Goal: Navigation & Orientation: Understand site structure

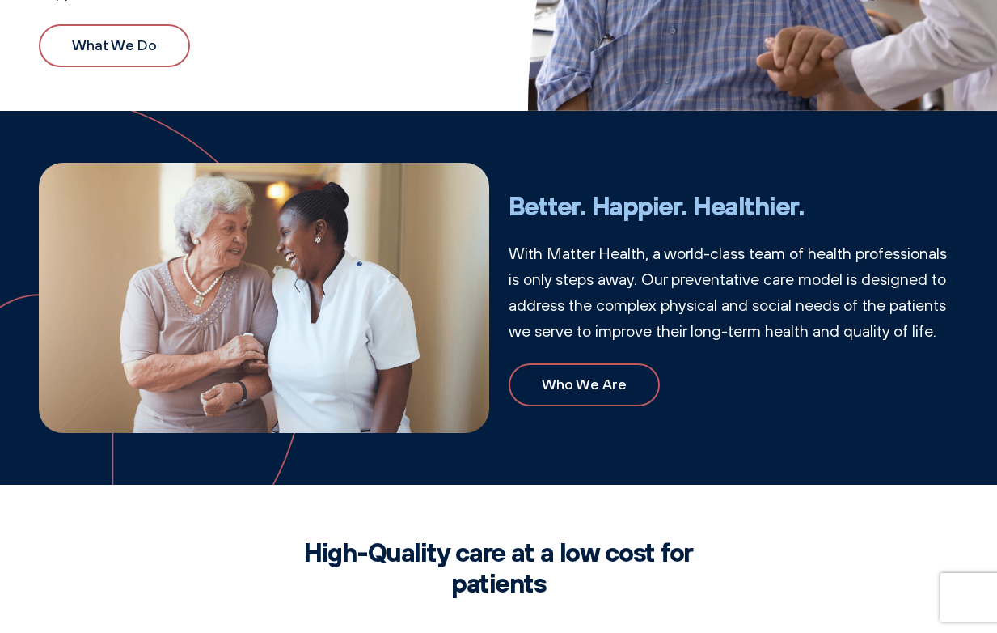
scroll to position [208, 0]
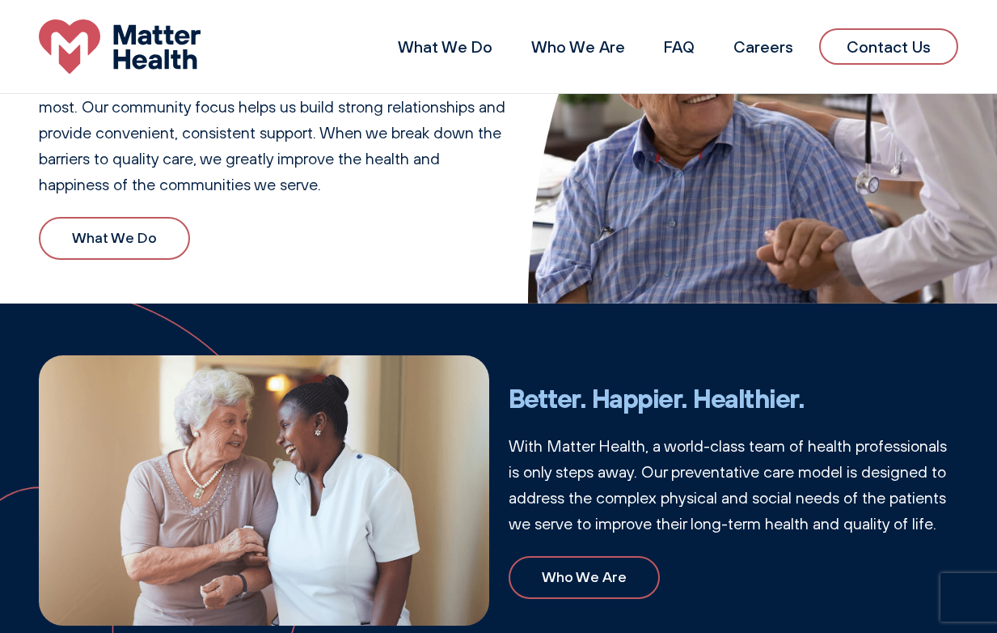
click at [125, 231] on link "What We Do" at bounding box center [114, 238] width 151 height 43
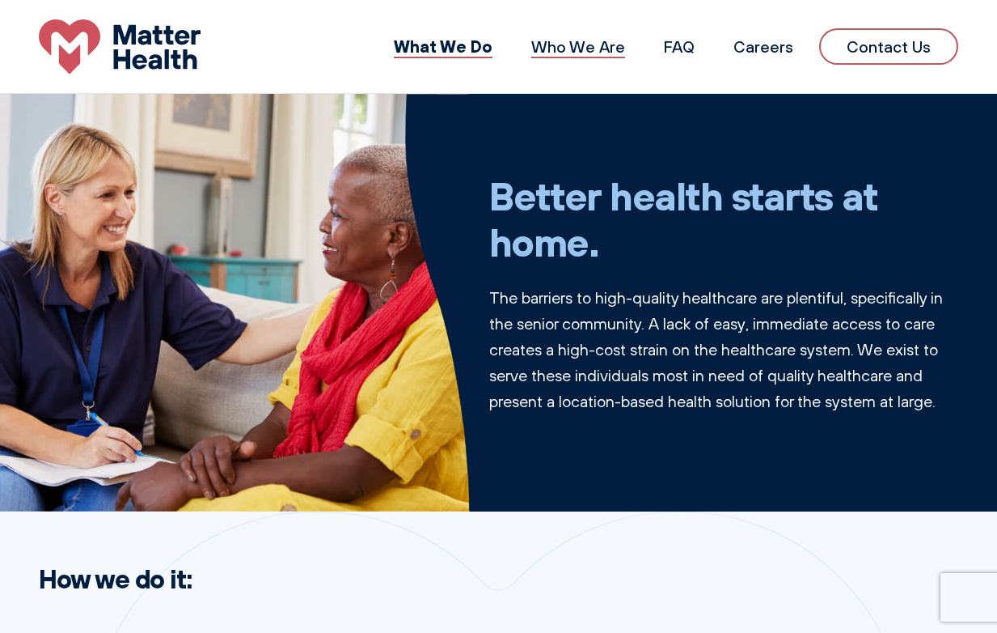
click at [583, 42] on link "Who We Are" at bounding box center [578, 46] width 94 height 20
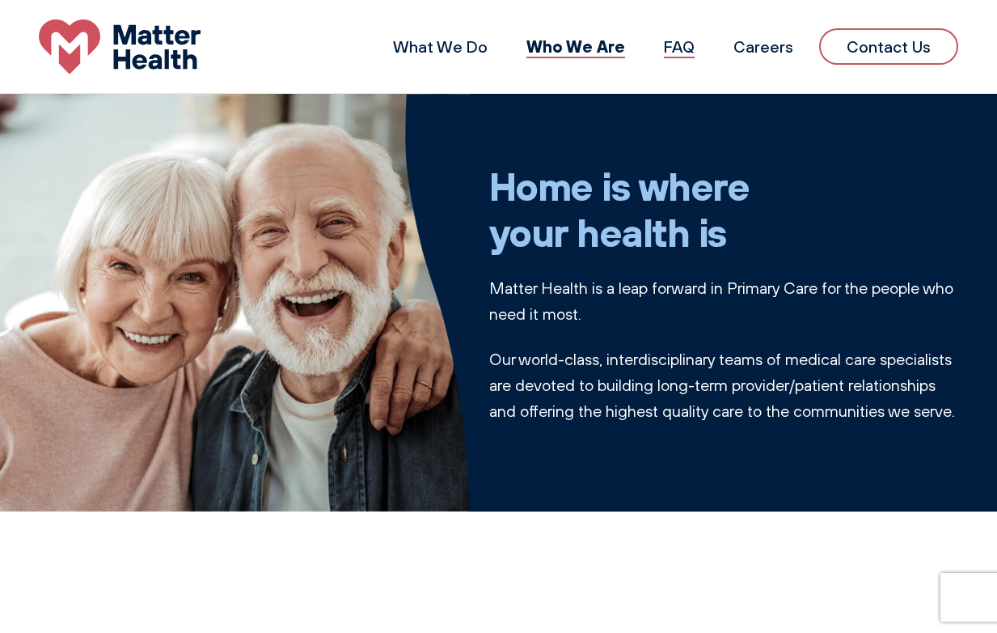
click at [677, 47] on link "FAQ" at bounding box center [679, 46] width 31 height 20
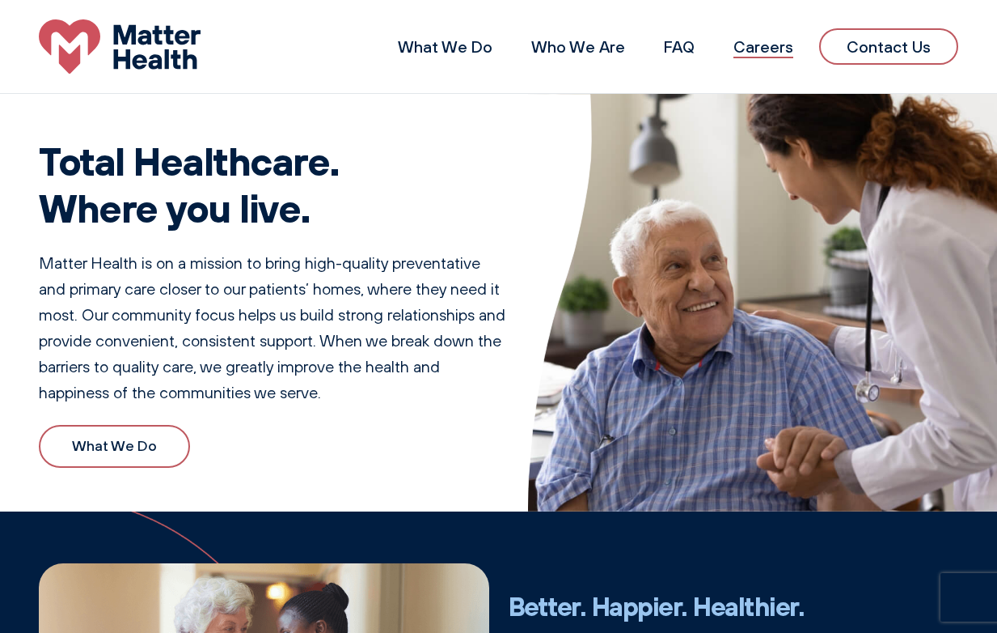
click at [756, 39] on link "Careers" at bounding box center [764, 46] width 60 height 20
click at [464, 44] on link "What We Do" at bounding box center [445, 46] width 95 height 20
